Goal: Task Accomplishment & Management: Use online tool/utility

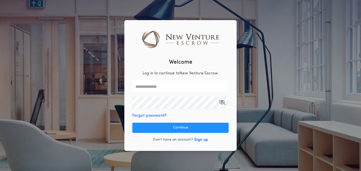
click at [179, 88] on input "text" at bounding box center [180, 86] width 96 height 12
click at [229, 85] on nordpass-icon at bounding box center [229, 86] width 0 height 4
paste input "**********"
type input "**********"
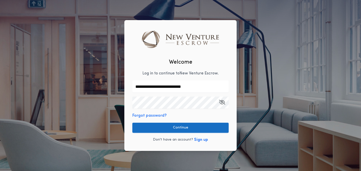
click at [171, 127] on button "Continue" at bounding box center [180, 127] width 96 height 10
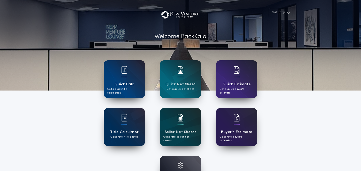
click at [185, 125] on div "Seller Net Sheets Generate seller net sheets" at bounding box center [180, 127] width 41 height 38
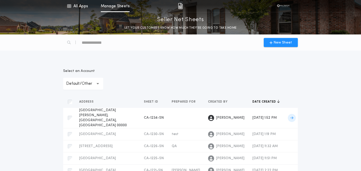
click at [292, 116] on icon at bounding box center [291, 118] width 3 height 4
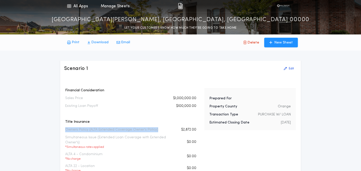
drag, startPoint x: 156, startPoint y: 130, endPoint x: 66, endPoint y: 130, distance: 89.8
click at [66, 130] on div "Owners Policy (ALTA Extended Coverage Owner's Policy) $2,872.00" at bounding box center [130, 129] width 131 height 5
copy p "Owners Policy (ALTA Extended Coverage Owner's Policy)"
click at [69, 106] on p "Existing Loan Payoff" at bounding box center [81, 105] width 33 height 5
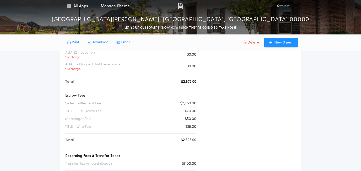
scroll to position [118, 0]
